Goal: Task Accomplishment & Management: Use online tool/utility

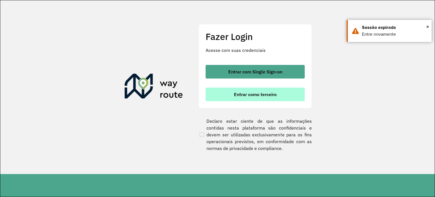
click at [283, 94] on button "Entrar como terceiro" at bounding box center [255, 95] width 99 height 14
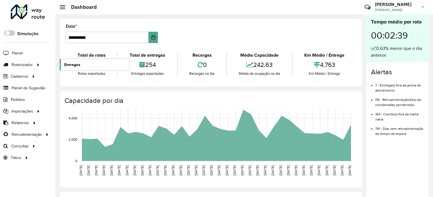
click at [68, 63] on span "Entregas" at bounding box center [72, 65] width 16 height 6
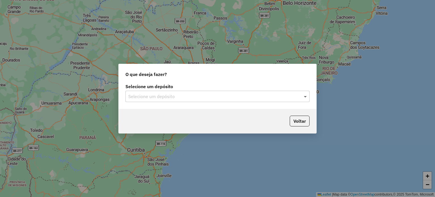
click at [307, 97] on span at bounding box center [306, 96] width 7 height 7
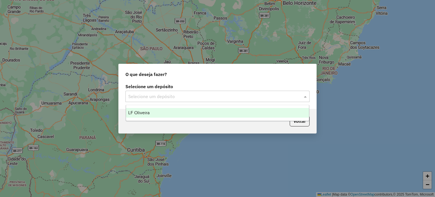
click at [294, 112] on div "LF Oliveira" at bounding box center [217, 113] width 183 height 10
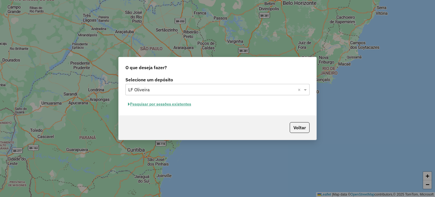
click at [175, 103] on button "Pesquisar por sessões existentes" at bounding box center [159, 104] width 68 height 9
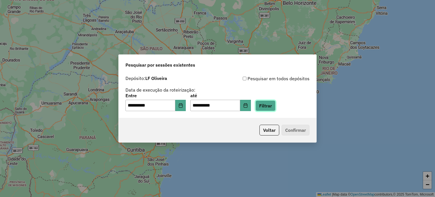
click at [273, 108] on button "Filtrar" at bounding box center [266, 105] width 20 height 11
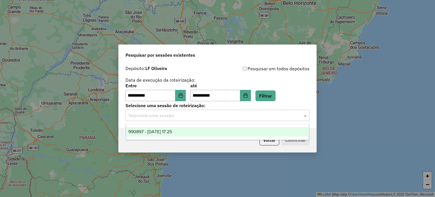
click at [306, 115] on span at bounding box center [306, 115] width 7 height 7
click at [290, 133] on div "990897 - 19/08/2025 17:25" at bounding box center [217, 132] width 183 height 10
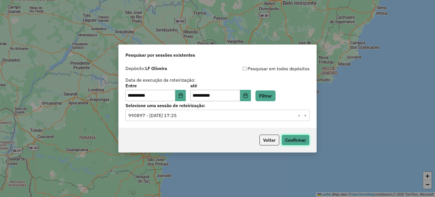
click at [303, 139] on button "Confirmar" at bounding box center [296, 140] width 28 height 11
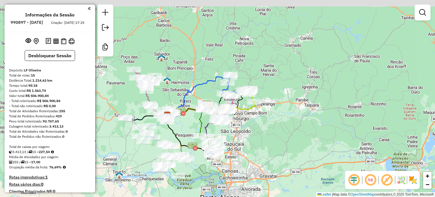
drag, startPoint x: 239, startPoint y: 73, endPoint x: 267, endPoint y: 125, distance: 59.1
click at [263, 125] on div "Janela de atendimento Grade de atendimento Capacidade Transportadoras Veículos …" at bounding box center [217, 98] width 435 height 197
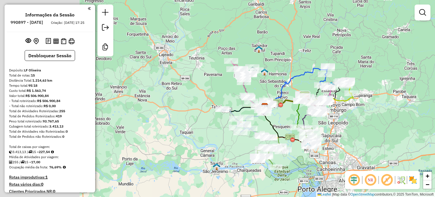
drag, startPoint x: 285, startPoint y: 128, endPoint x: 340, endPoint y: 118, distance: 56.5
click at [340, 118] on div "Janela de atendimento Grade de atendimento Capacidade Transportadoras Veículos …" at bounding box center [217, 98] width 435 height 197
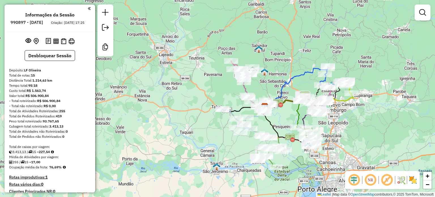
drag, startPoint x: 355, startPoint y: 136, endPoint x: 343, endPoint y: 131, distance: 13.0
click at [348, 133] on div "Janela de atendimento Grade de atendimento Capacidade Transportadoras Veículos …" at bounding box center [217, 98] width 435 height 197
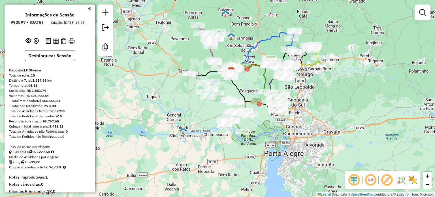
drag, startPoint x: 361, startPoint y: 136, endPoint x: 339, endPoint y: 100, distance: 42.0
click at [338, 101] on div "Janela de atendimento Grade de atendimento Capacidade Transportadoras Veículos …" at bounding box center [217, 98] width 435 height 197
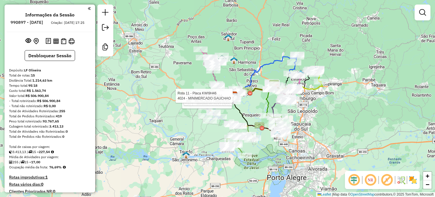
drag, startPoint x: 240, startPoint y: 142, endPoint x: 259, endPoint y: 99, distance: 47.1
click at [259, 99] on icon at bounding box center [255, 115] width 50 height 40
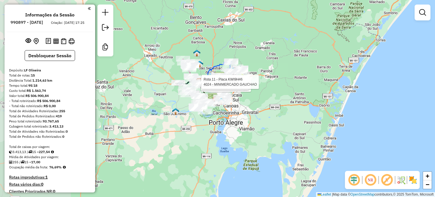
drag, startPoint x: 167, startPoint y: 102, endPoint x: 253, endPoint y: 117, distance: 87.5
click at [253, 117] on div "Rota 6 - Placa IVW9264 24007 - VIA 2 TIMBAUVA Rota 11 - Placa KWI9H46 21471 - M…" at bounding box center [217, 98] width 435 height 197
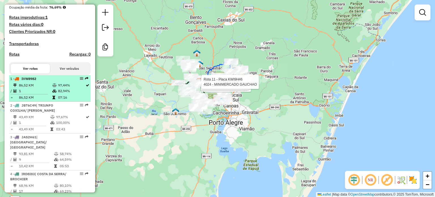
scroll to position [170, 0]
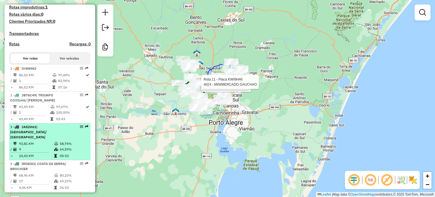
click at [47, 130] on span "| SANTA RITA/ CAJU" at bounding box center [28, 132] width 37 height 14
select select "**********"
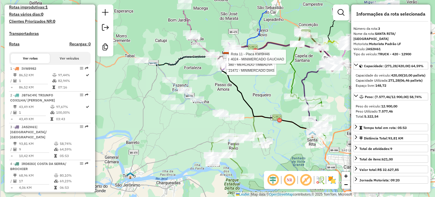
drag, startPoint x: 231, startPoint y: 75, endPoint x: 260, endPoint y: 99, distance: 37.8
click at [260, 101] on div "Rota 6 - Placa IVW9264 24007 - VIA 2 TIMBAUVA Rota 11 - Placa KWI9H46 21471 - M…" at bounding box center [217, 98] width 435 height 197
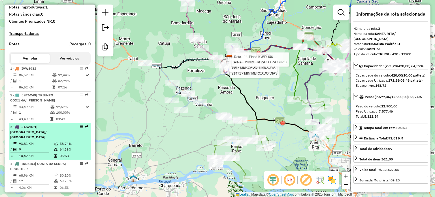
click at [24, 129] on span "JAS2H61" at bounding box center [29, 127] width 15 height 4
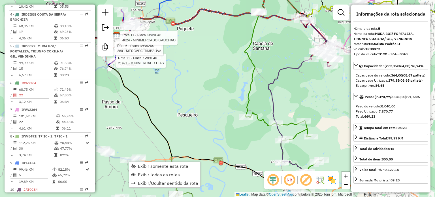
scroll to position [357, 0]
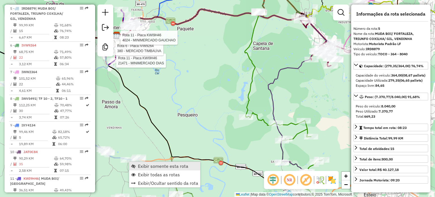
click at [144, 165] on span "Exibir somente esta rota" at bounding box center [163, 166] width 50 height 5
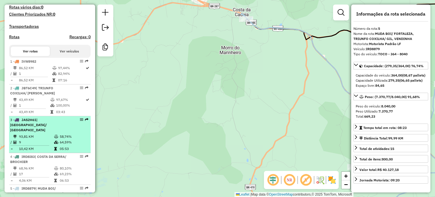
scroll to position [187, 0]
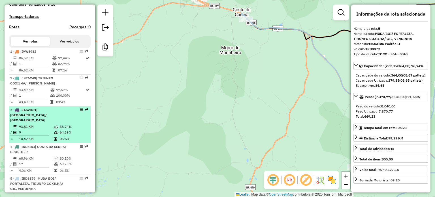
click at [25, 125] on td "93,81 KM" at bounding box center [36, 127] width 35 height 6
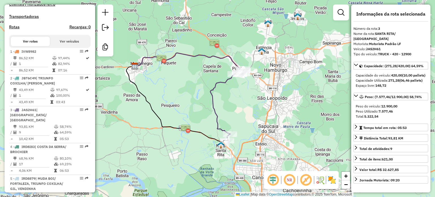
drag, startPoint x: 268, startPoint y: 100, endPoint x: 243, endPoint y: 101, distance: 24.4
click at [243, 101] on div "Janela de atendimento Grade de atendimento Capacidade Transportadoras Veículos …" at bounding box center [217, 98] width 435 height 197
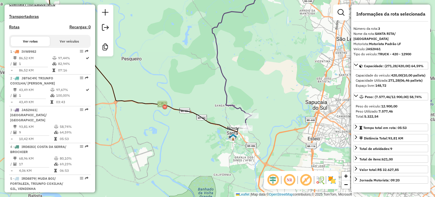
drag, startPoint x: 280, startPoint y: 127, endPoint x: 293, endPoint y: -18, distance: 146.2
click at [293, 0] on html "Aguarde... Pop-up bloqueado! Seu navegador bloqueou automáticamente a abertura …" at bounding box center [217, 98] width 435 height 197
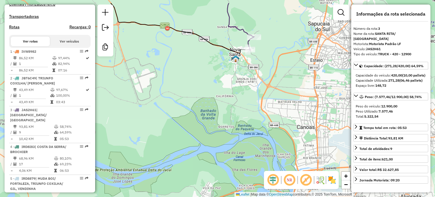
drag, startPoint x: 277, startPoint y: 36, endPoint x: 262, endPoint y: 81, distance: 47.3
click at [262, 81] on div "Janela de atendimento Grade de atendimento Capacidade Transportadoras Veículos …" at bounding box center [217, 98] width 435 height 197
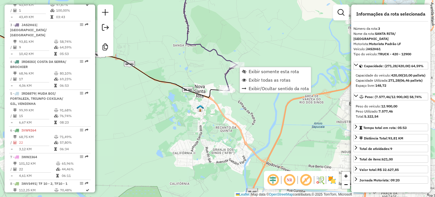
scroll to position [293, 0]
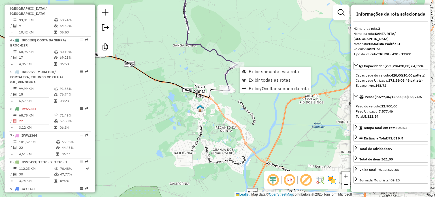
click at [273, 26] on div "Janela de atendimento Grade de atendimento Capacidade Transportadoras Veículos …" at bounding box center [217, 98] width 435 height 197
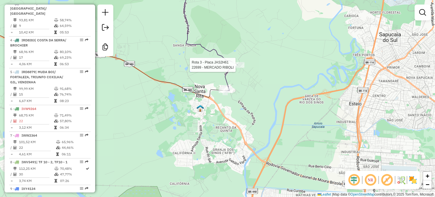
select select "**********"
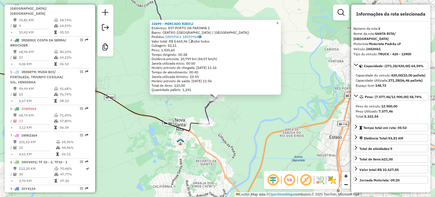
click at [279, 20] on span "×" at bounding box center [277, 22] width 3 height 5
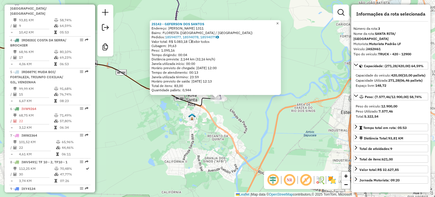
click at [279, 21] on span "×" at bounding box center [277, 23] width 3 height 5
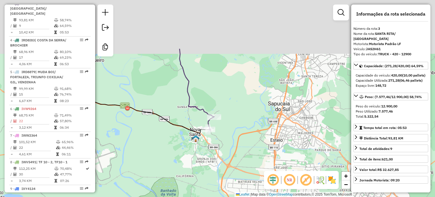
drag, startPoint x: 272, startPoint y: 31, endPoint x: 230, endPoint y: 108, distance: 87.6
click at [230, 108] on div "Janela de atendimento Grade de atendimento Capacidade Transportadoras Veículos …" at bounding box center [217, 98] width 435 height 197
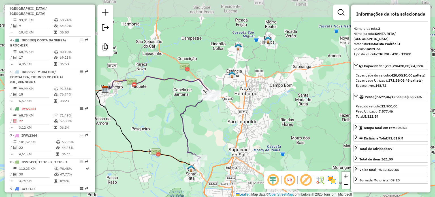
drag, startPoint x: 236, startPoint y: 88, endPoint x: 218, endPoint y: 128, distance: 43.5
click at [218, 128] on div "Janela de atendimento Grade de atendimento Capacidade Transportadoras Veículos …" at bounding box center [217, 98] width 435 height 197
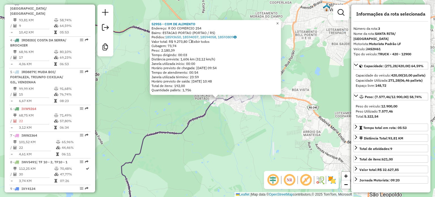
click at [281, 21] on link "×" at bounding box center [277, 23] width 7 height 7
